Goal: Information Seeking & Learning: Learn about a topic

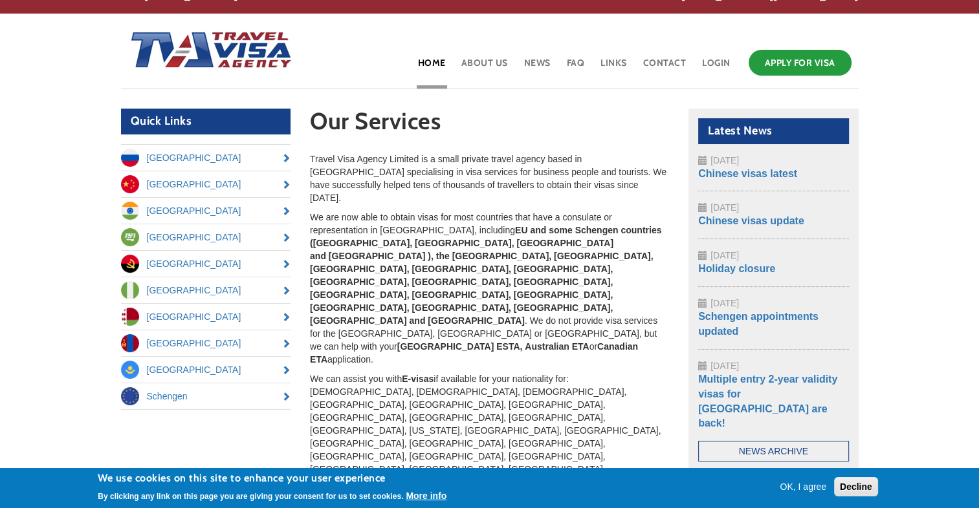
scroll to position [22, 0]
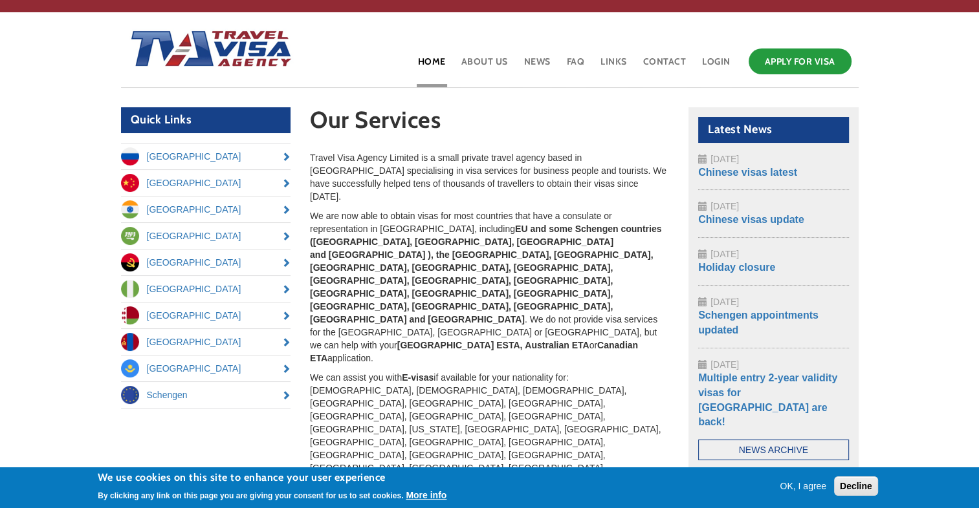
drag, startPoint x: 0, startPoint y: 0, endPoint x: 468, endPoint y: 216, distance: 515.1
click at [468, 224] on strong "EU and some Schengen countries (Germany, France, Spain and Belgium ), the Kingd…" at bounding box center [485, 274] width 351 height 101
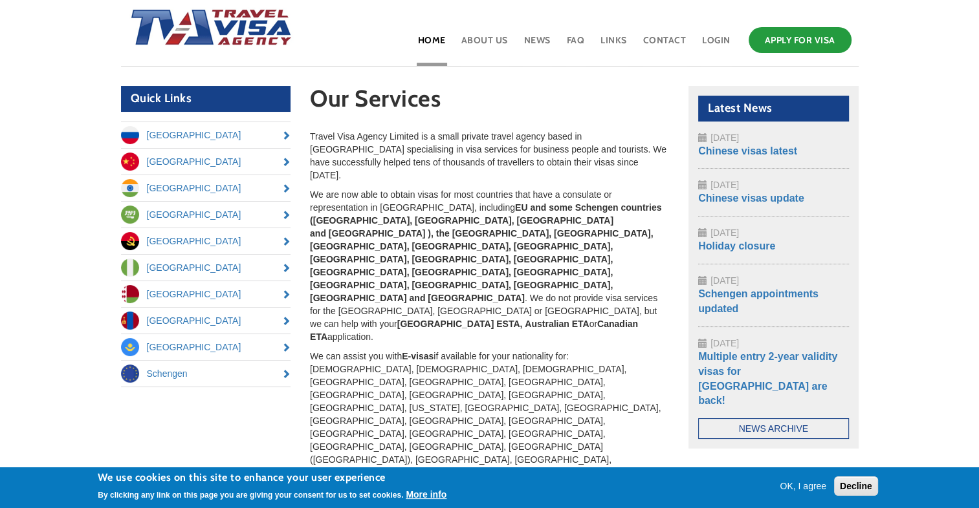
scroll to position [43, 0]
click at [433, 193] on p "We are now able to obtain visas for most countries that have a consulate or rep…" at bounding box center [489, 266] width 359 height 155
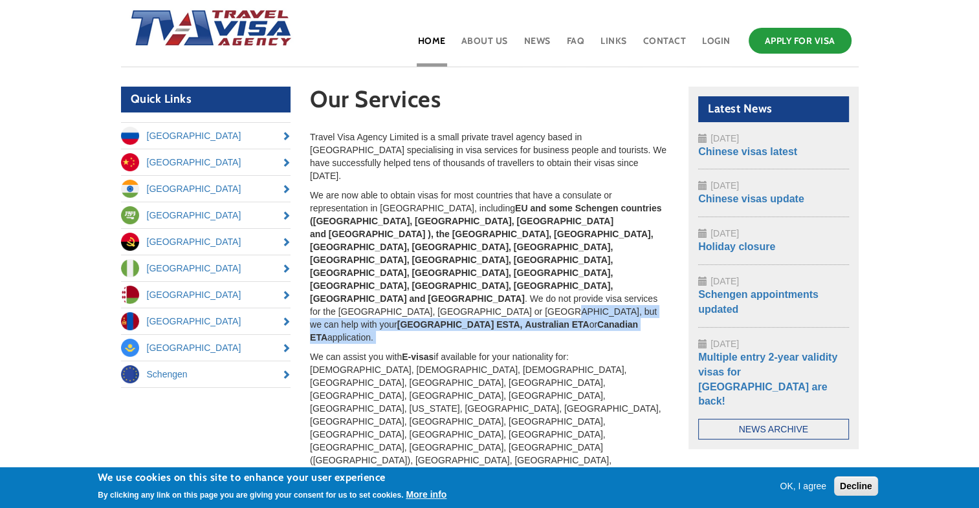
drag, startPoint x: 433, startPoint y: 193, endPoint x: 481, endPoint y: 247, distance: 72.0
click at [481, 247] on p "We are now able to obtain visas for most countries that have a consulate or rep…" at bounding box center [489, 266] width 359 height 155
click at [464, 257] on p "We are now able to obtain visas for most countries that have a consulate or rep…" at bounding box center [489, 266] width 359 height 155
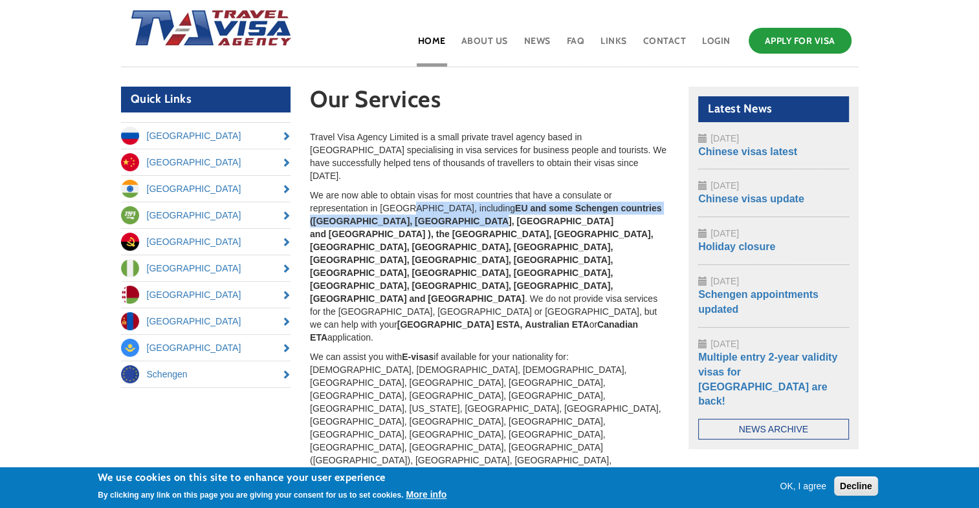
drag, startPoint x: 409, startPoint y: 197, endPoint x: 476, endPoint y: 208, distance: 68.2
click at [476, 208] on p "We are now able to obtain visas for most countries that have a consulate or rep…" at bounding box center [489, 266] width 359 height 155
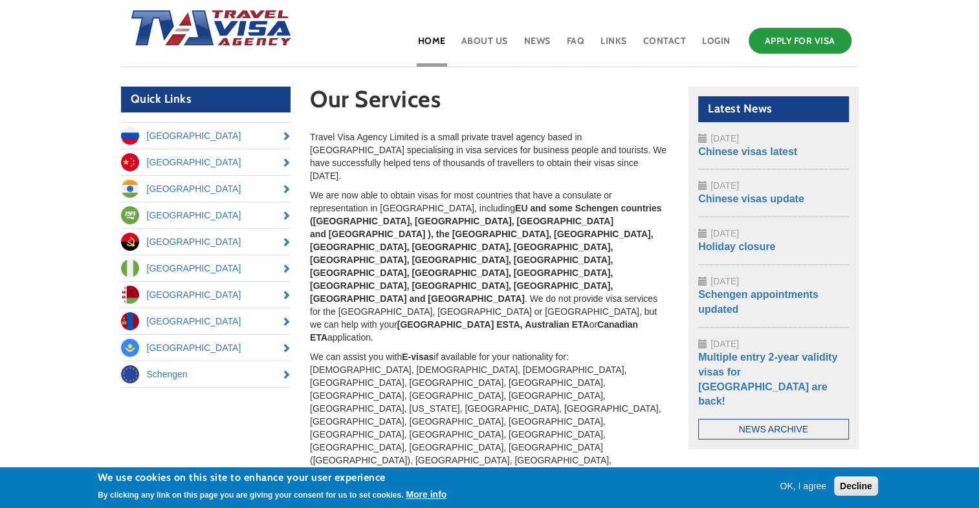
drag, startPoint x: 476, startPoint y: 208, endPoint x: 488, endPoint y: 239, distance: 32.8
click at [488, 239] on p "We are now able to obtain visas for most countries that have a consulate or rep…" at bounding box center [489, 266] width 359 height 155
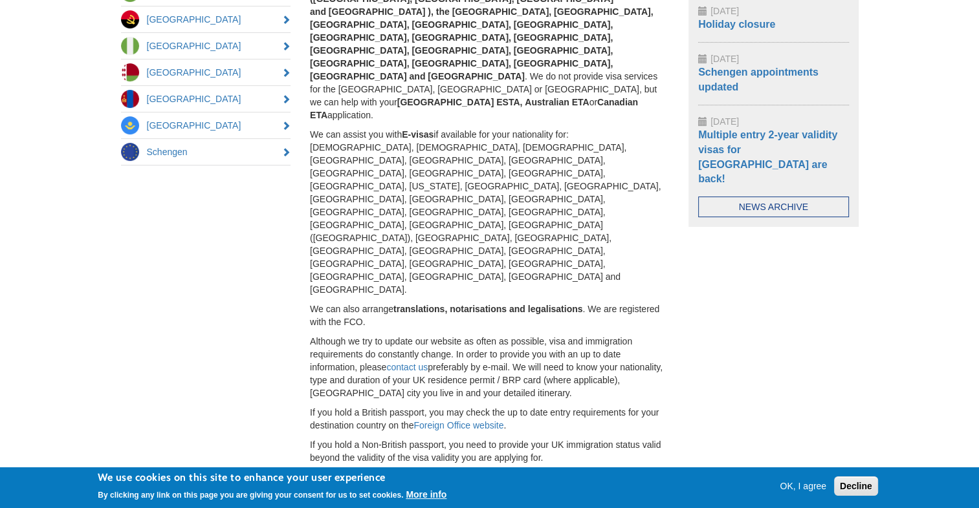
scroll to position [0, 0]
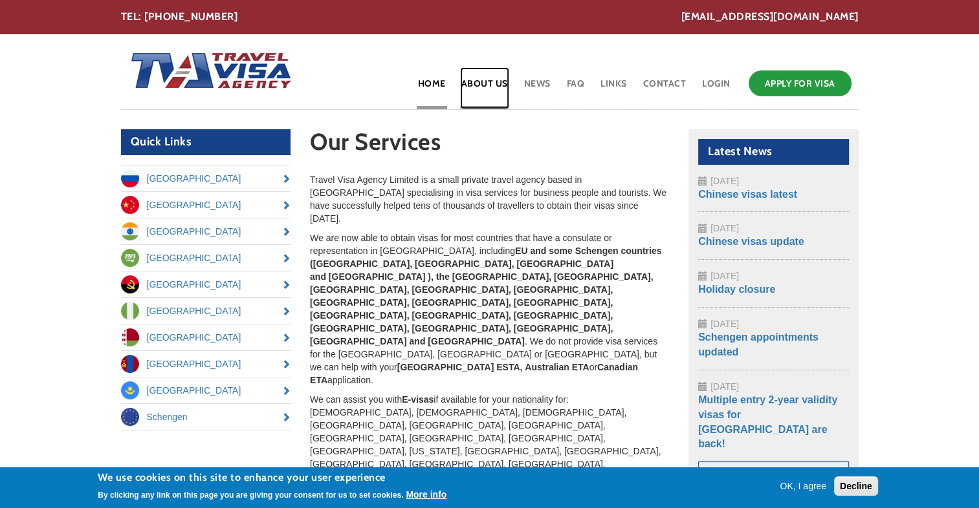
click at [499, 87] on link "About Us" at bounding box center [484, 88] width 49 height 42
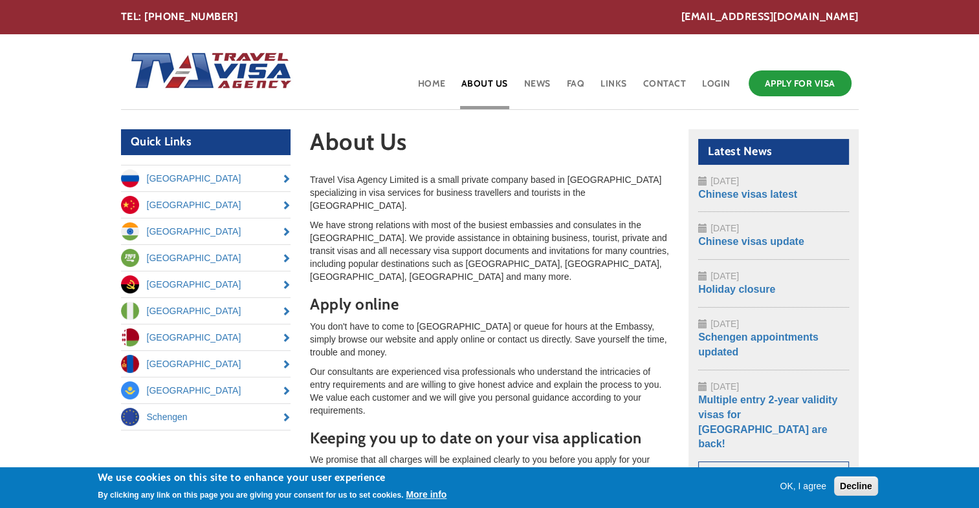
click at [575, 178] on p "Travel Visa Agency Limited is a small private company based in [GEOGRAPHIC_DATA…" at bounding box center [489, 192] width 359 height 39
click at [575, 178] on p "Travel Visa Agency Limited is a small private company based in London specializ…" at bounding box center [489, 192] width 359 height 39
drag, startPoint x: 575, startPoint y: 178, endPoint x: 570, endPoint y: 211, distance: 33.9
click at [570, 219] on p "We have strong relations with most of the busiest embassies and consulates in t…" at bounding box center [489, 251] width 359 height 65
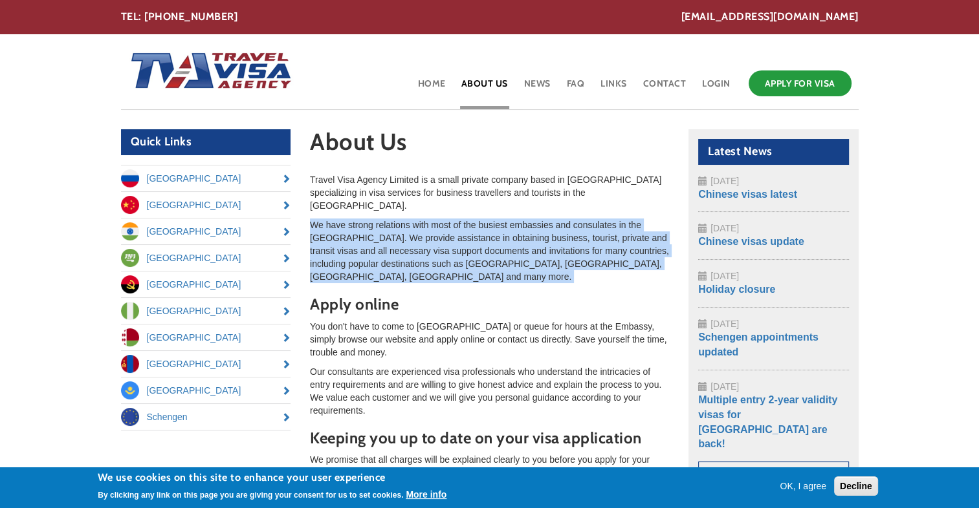
click at [570, 219] on p "We have strong relations with most of the busiest embassies and consulates in t…" at bounding box center [489, 251] width 359 height 65
drag, startPoint x: 570, startPoint y: 211, endPoint x: 577, endPoint y: 244, distance: 33.6
click at [577, 244] on p "We have strong relations with most of the busiest embassies and consulates in t…" at bounding box center [489, 251] width 359 height 65
click at [579, 257] on p "We have strong relations with most of the busiest embassies and consulates in t…" at bounding box center [489, 251] width 359 height 65
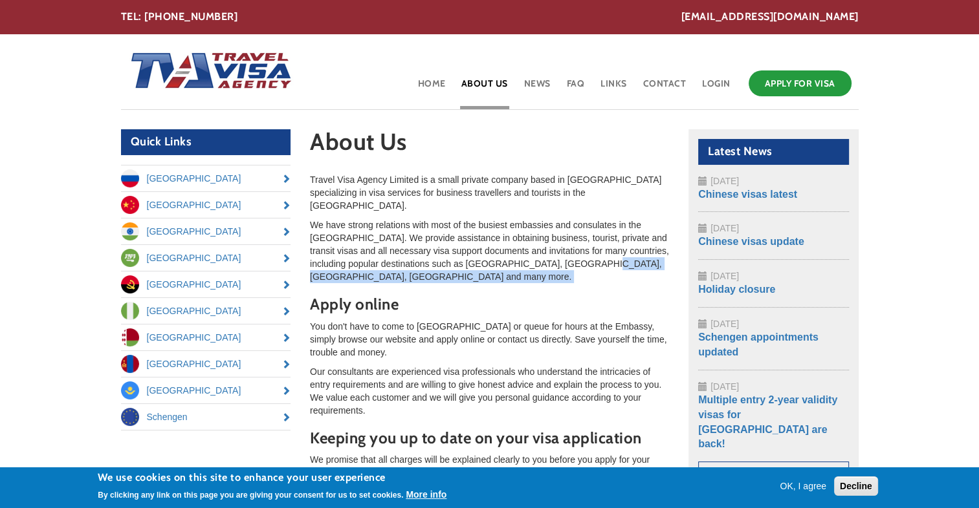
click at [579, 257] on p "We have strong relations with most of the busiest embassies and consulates in t…" at bounding box center [489, 251] width 359 height 65
click at [504, 234] on p "We have strong relations with most of the busiest embassies and consulates in t…" at bounding box center [489, 251] width 359 height 65
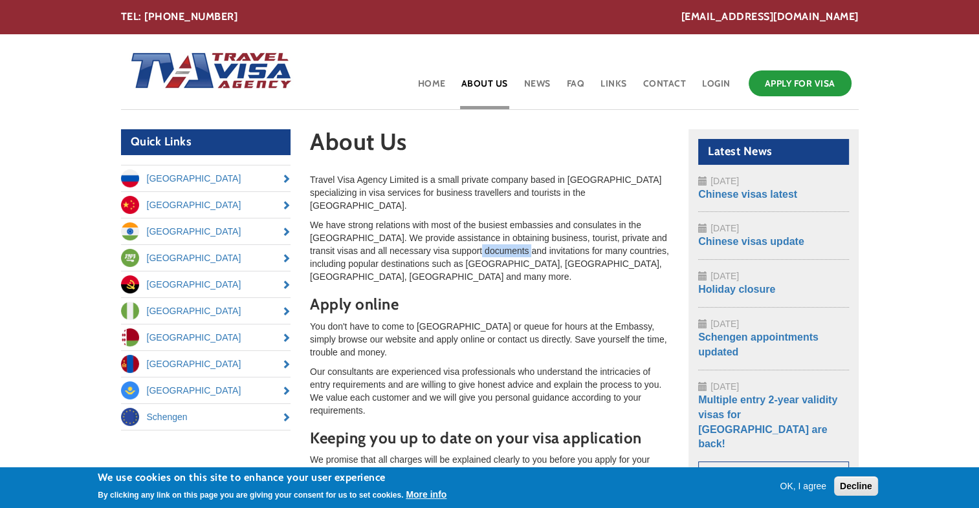
click at [504, 234] on p "We have strong relations with most of the busiest embassies and consulates in t…" at bounding box center [489, 251] width 359 height 65
drag, startPoint x: 504, startPoint y: 234, endPoint x: 572, endPoint y: 285, distance: 84.1
click at [572, 296] on h3 "Apply online" at bounding box center [489, 304] width 359 height 17
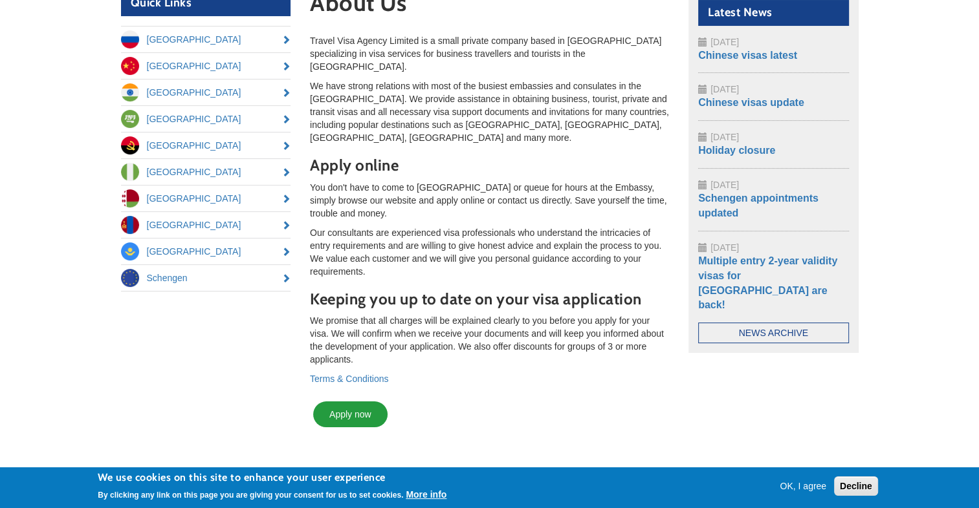
scroll to position [140, 0]
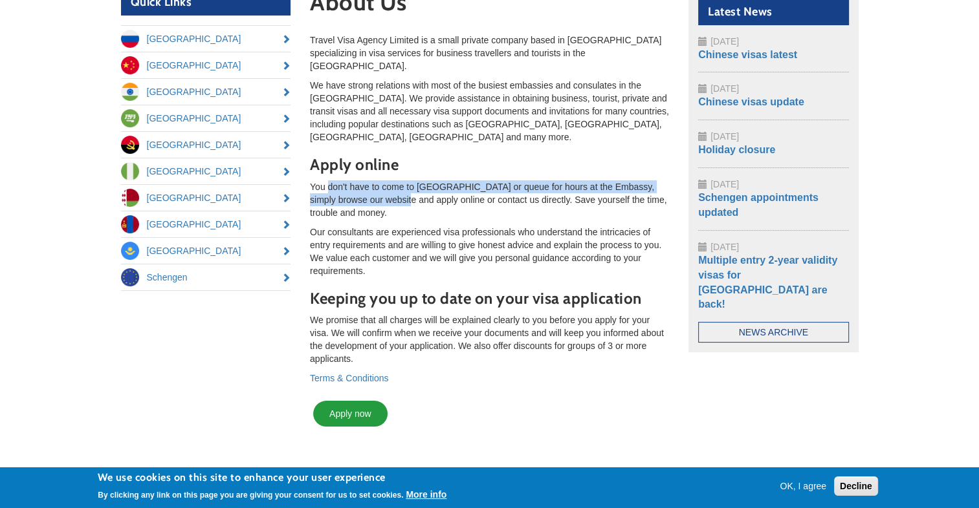
drag, startPoint x: 381, startPoint y: 177, endPoint x: 327, endPoint y: 161, distance: 56.5
click at [327, 180] on p "You don't have to come to London or queue for hours at the Embassy, simply brow…" at bounding box center [489, 199] width 359 height 39
drag, startPoint x: 327, startPoint y: 161, endPoint x: 314, endPoint y: 162, distance: 12.3
click at [314, 180] on p "You don't have to come to [GEOGRAPHIC_DATA] or queue for hours at the Embassy, …" at bounding box center [489, 199] width 359 height 39
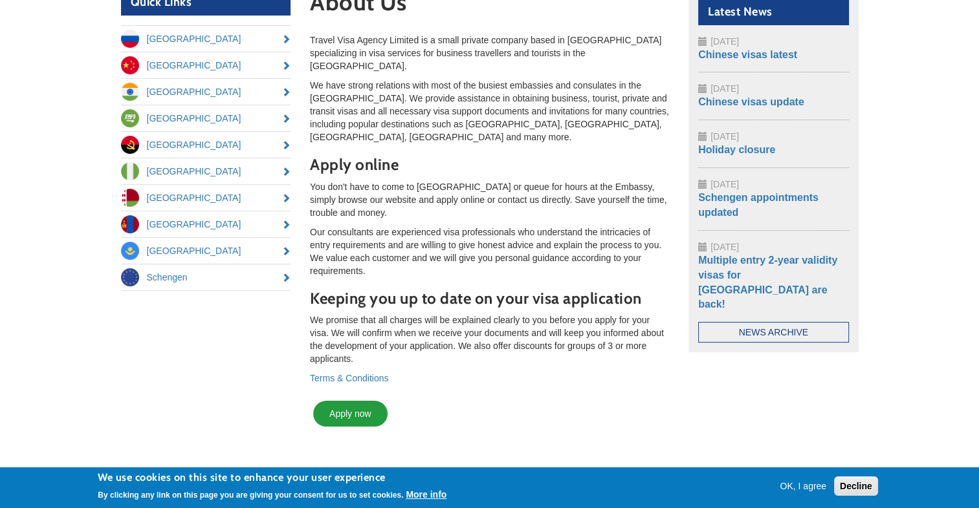
click at [447, 243] on p "Our consultants are experienced visa professionals who understand the intricaci…" at bounding box center [489, 252] width 359 height 52
click at [357, 401] on link "Apply now" at bounding box center [350, 414] width 74 height 26
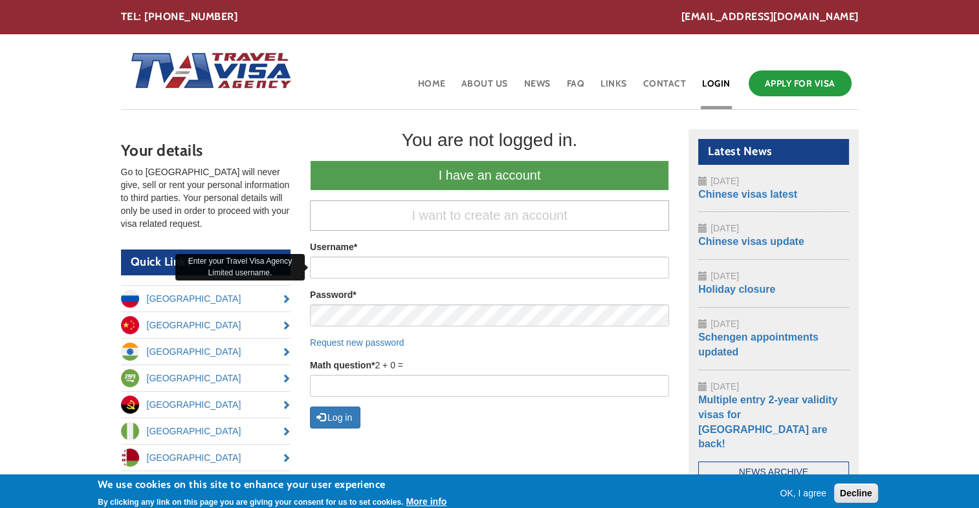
scroll to position [65, 0]
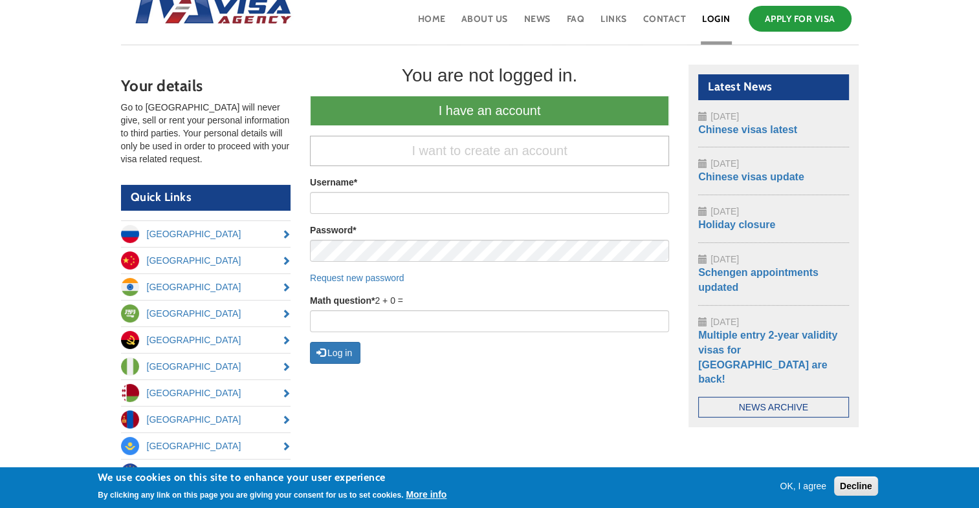
click at [504, 374] on div "Your details Go to [GEOGRAPHIC_DATA] will never give, sell or rent your persona…" at bounding box center [489, 285] width 757 height 441
drag, startPoint x: 374, startPoint y: 301, endPoint x: 424, endPoint y: 301, distance: 50.4
click at [424, 301] on div "Math question * 2 + 0 =" at bounding box center [489, 313] width 359 height 38
drag, startPoint x: 424, startPoint y: 301, endPoint x: 425, endPoint y: 337, distance: 35.6
click at [425, 337] on div "Username * Password * Request new password Math question * 2 + 0 = Log in" at bounding box center [489, 270] width 359 height 188
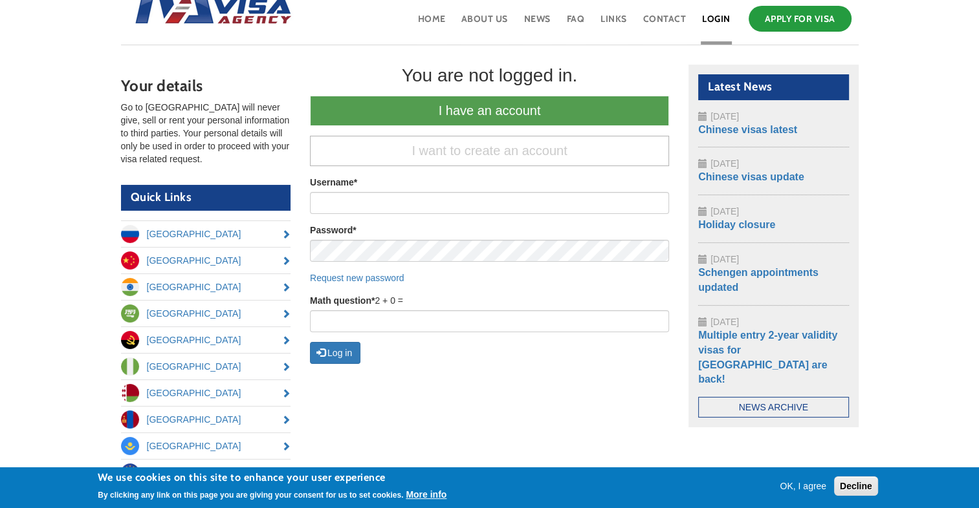
scroll to position [0, 0]
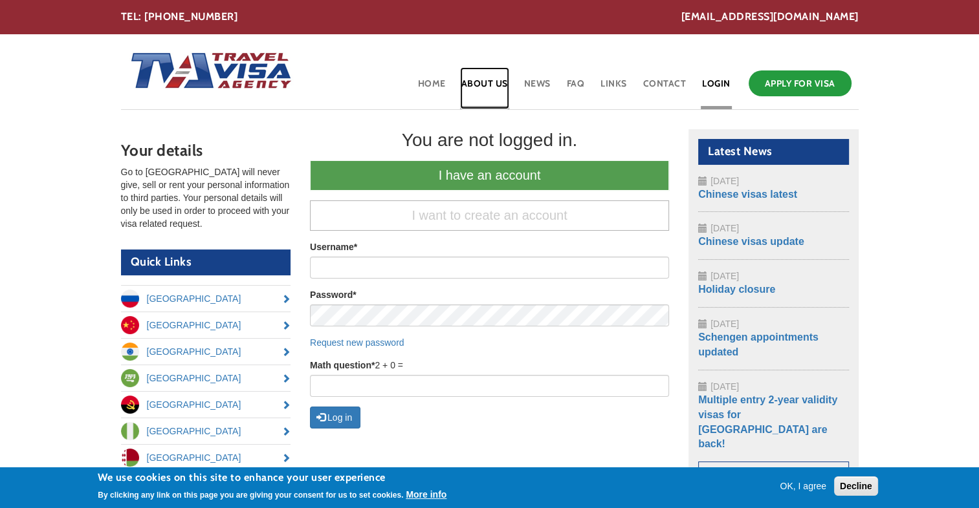
click at [495, 89] on link "About Us" at bounding box center [484, 88] width 49 height 42
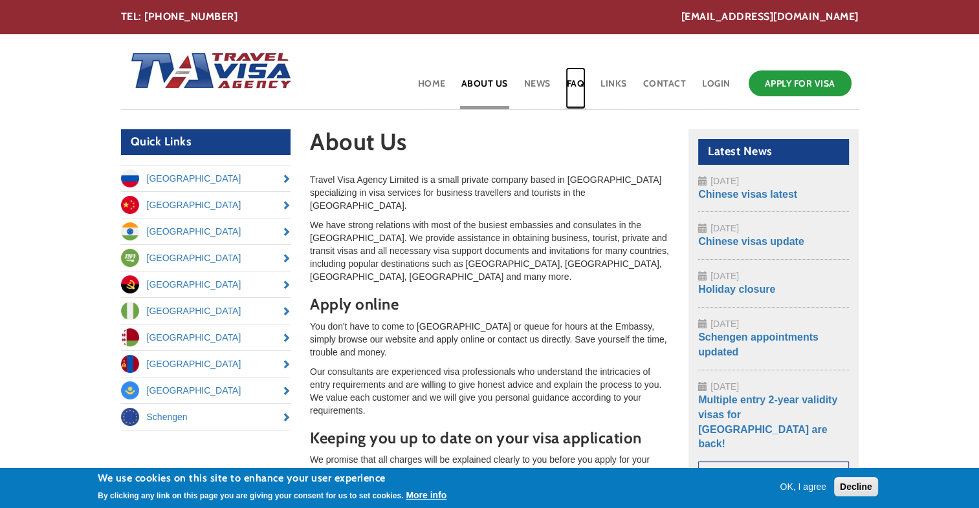
click at [582, 92] on link "FAQ" at bounding box center [575, 88] width 21 height 42
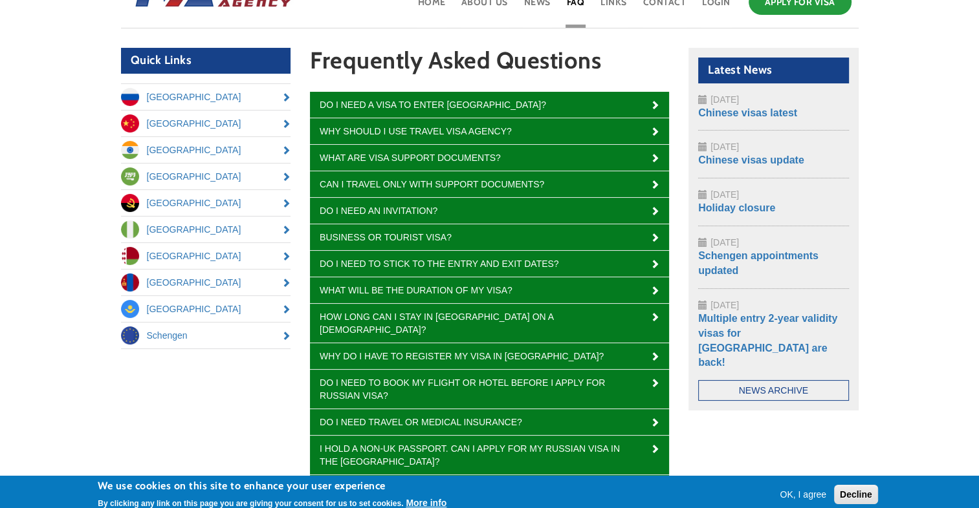
scroll to position [80, 0]
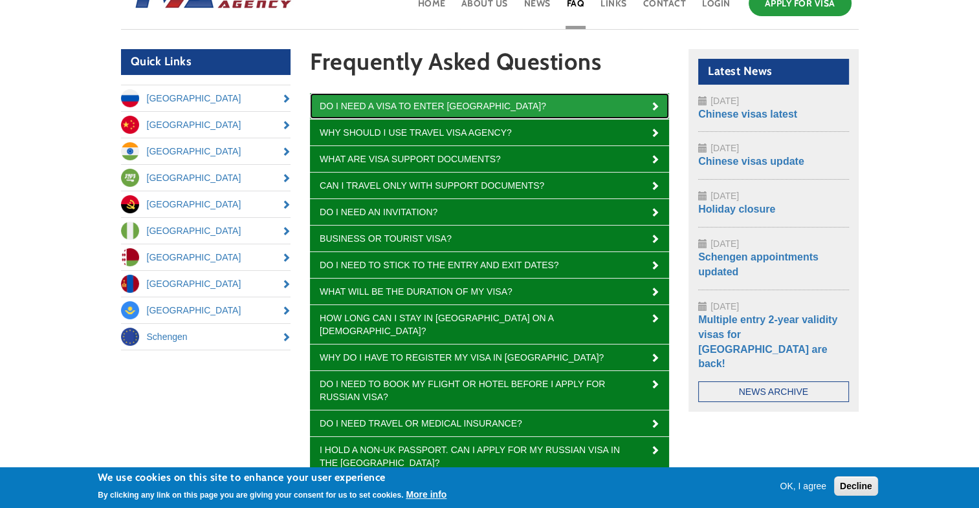
click at [552, 110] on link "Do I need a visa to enter Russia?" at bounding box center [489, 106] width 359 height 26
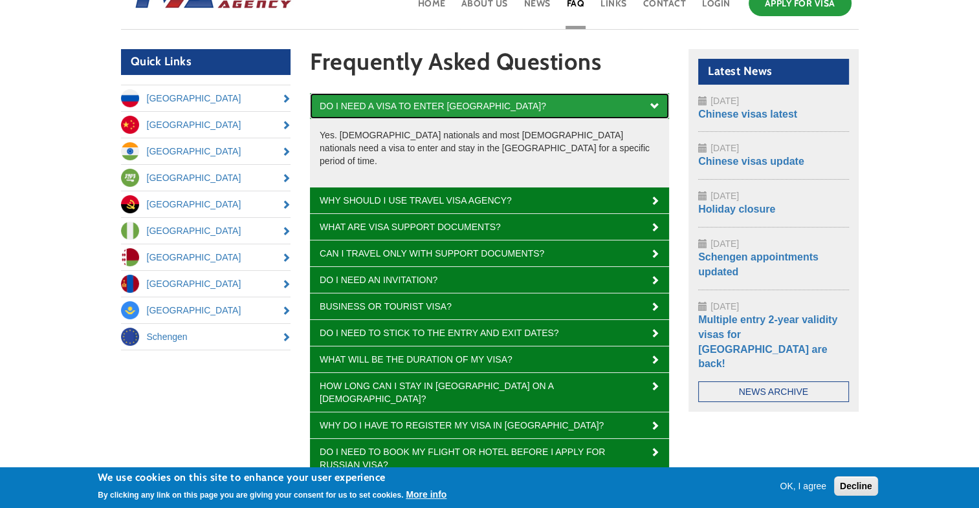
click at [552, 110] on link "Do I need a visa to enter Russia?" at bounding box center [489, 106] width 359 height 26
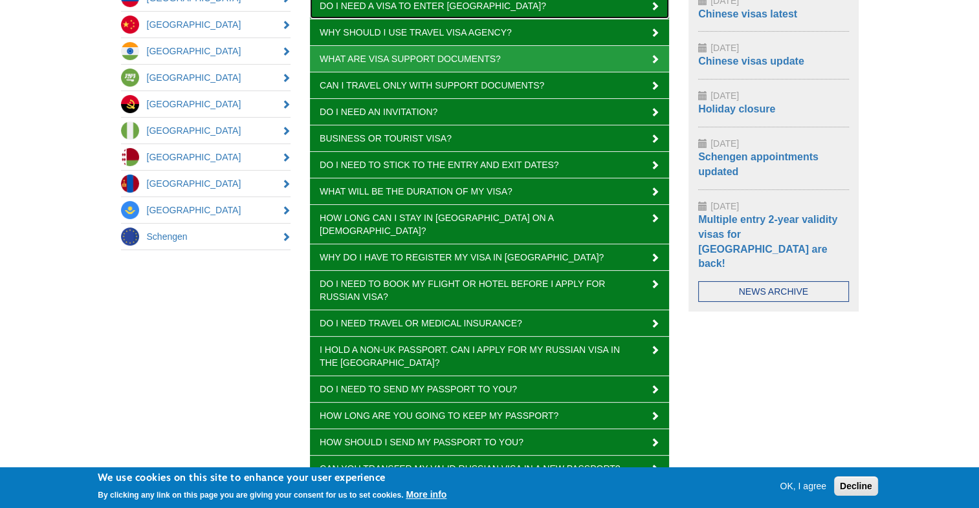
scroll to position [181, 0]
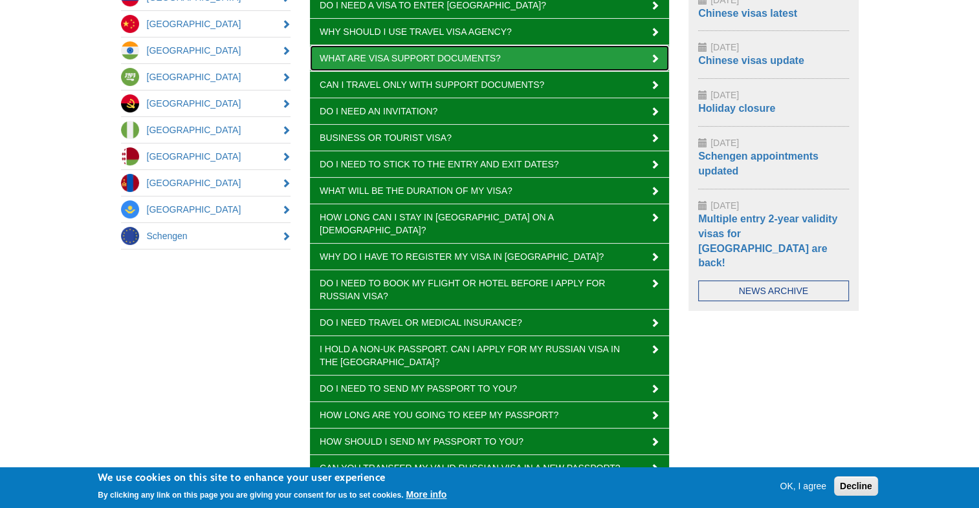
click at [510, 56] on link "What are visa support documents?" at bounding box center [489, 58] width 359 height 26
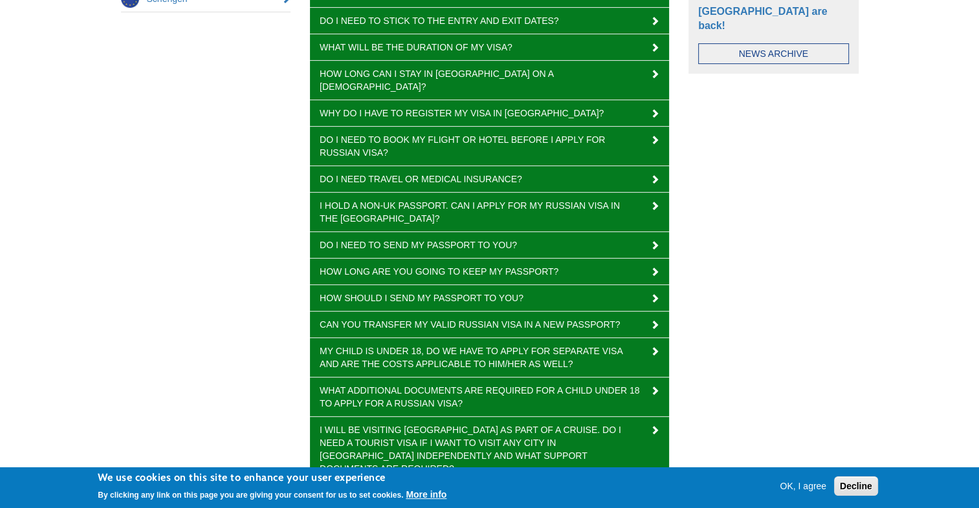
scroll to position [419, 0]
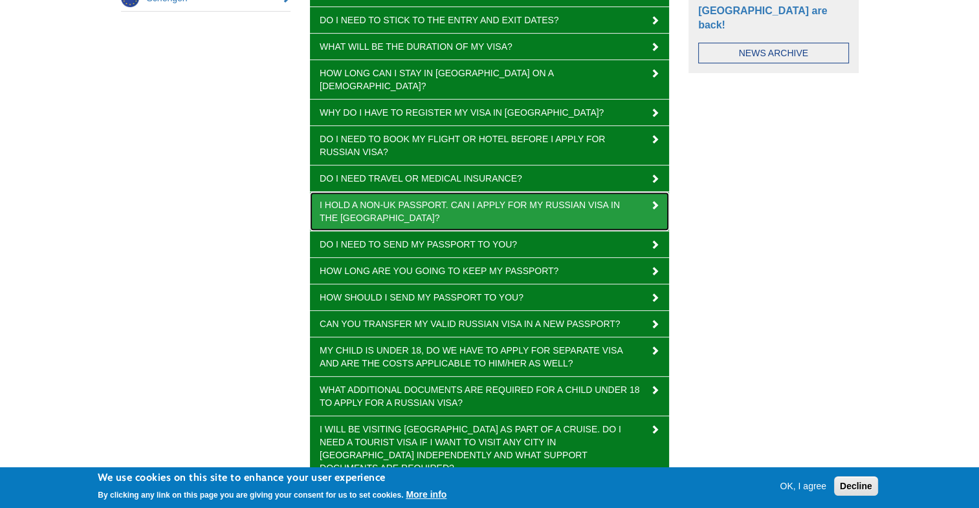
click at [493, 192] on link "I hold a non-UK passport. Can I apply for my Russian visa in the UK?" at bounding box center [489, 211] width 359 height 39
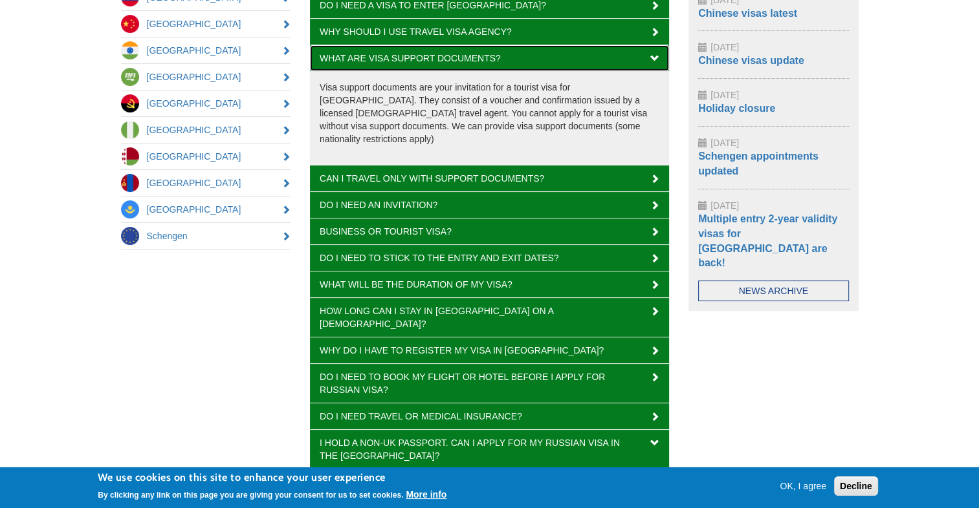
scroll to position [80, 0]
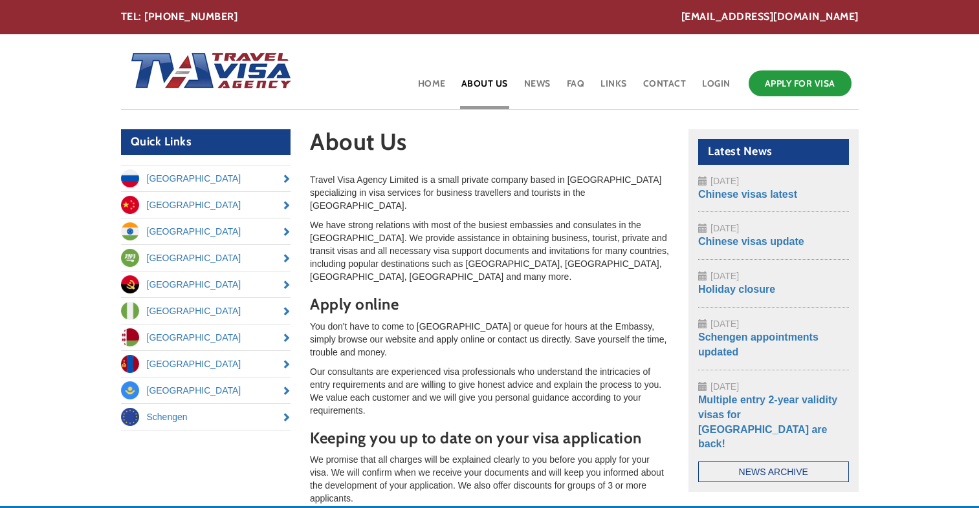
scroll to position [140, 0]
